Goal: Check status: Check status

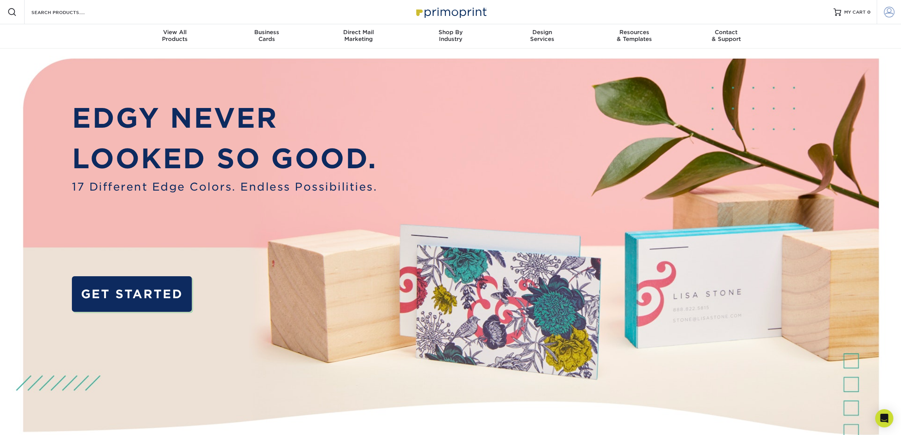
type input "[PERSON_NAME][EMAIL_ADDRESS][PERSON_NAME][DOMAIN_NAME]"
click at [895, 8] on link "Account" at bounding box center [889, 12] width 24 height 24
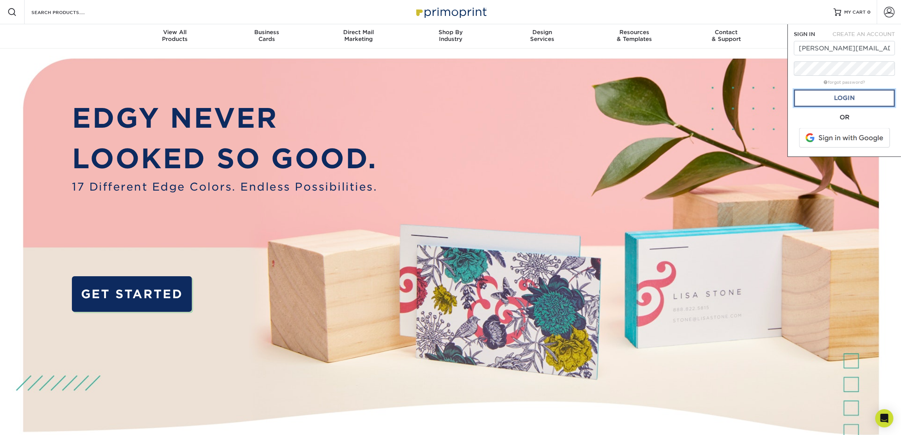
click at [855, 97] on link "Login" at bounding box center [844, 97] width 101 height 17
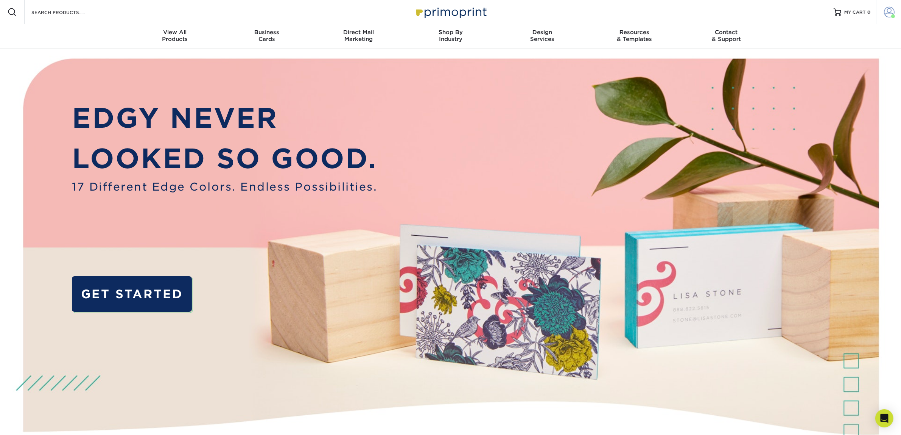
click at [888, 9] on span at bounding box center [889, 12] width 11 height 11
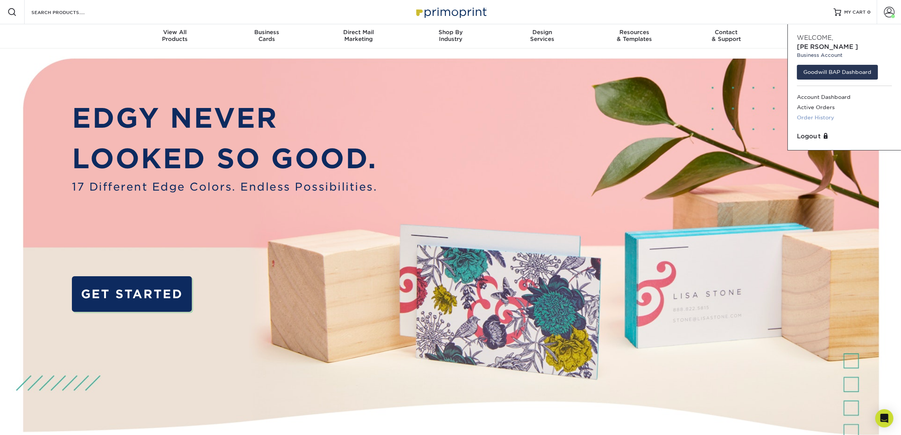
click at [818, 112] on link "Order History" at bounding box center [844, 117] width 95 height 10
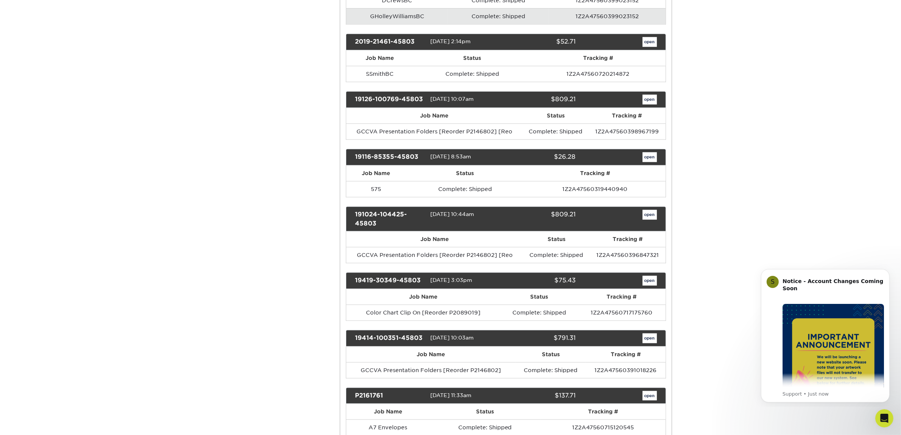
scroll to position [1088, 0]
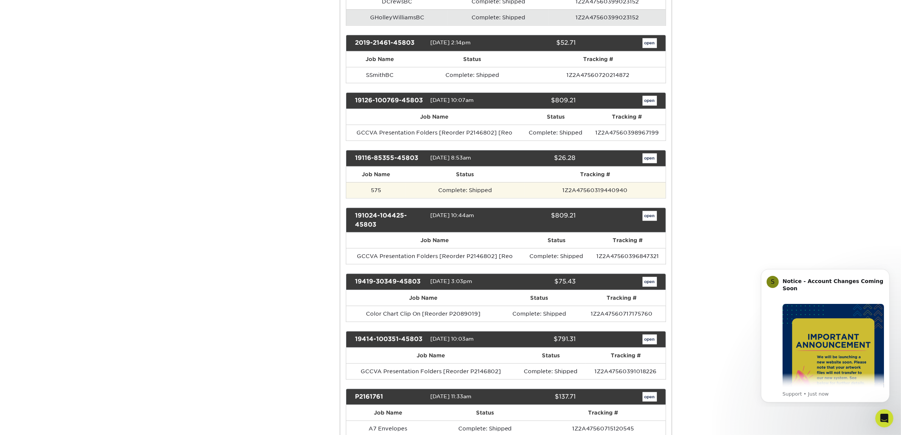
click at [379, 198] on td "575" at bounding box center [375, 190] width 59 height 16
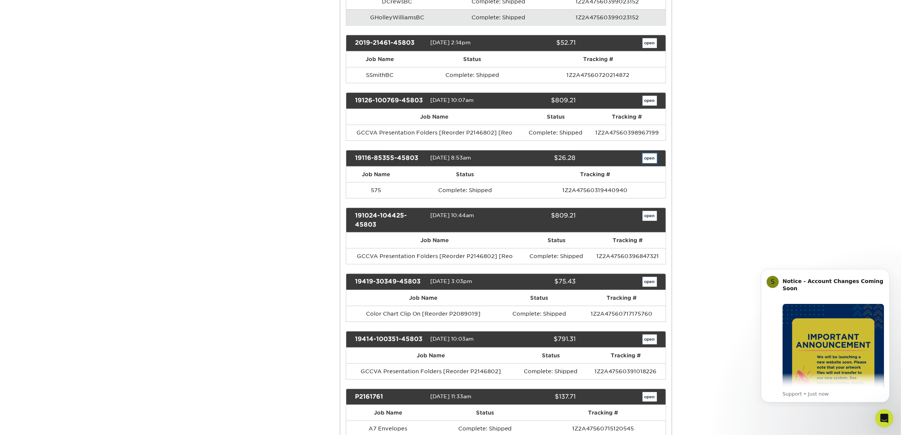
click at [653, 163] on link "open" at bounding box center [650, 158] width 14 height 10
